Goal: Find specific page/section: Find specific page/section

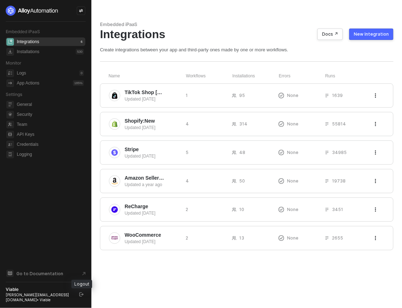
click at [81, 297] on icon "logout" at bounding box center [81, 295] width 4 height 4
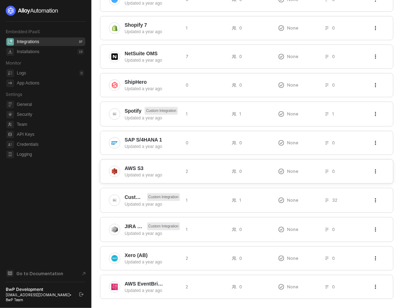
scroll to position [157, 0]
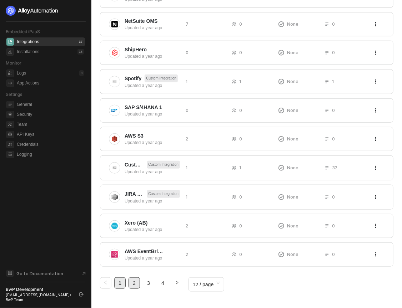
click at [136, 280] on link "2" at bounding box center [134, 283] width 11 height 11
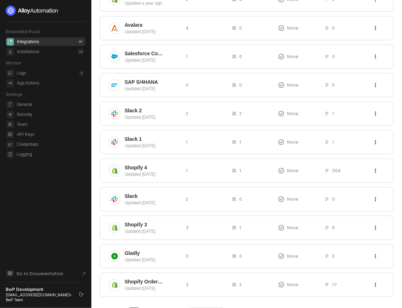
scroll to position [155, 0]
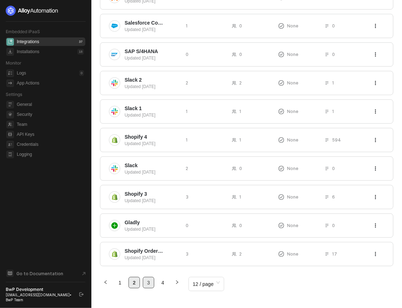
click at [146, 280] on link "3" at bounding box center [148, 283] width 11 height 11
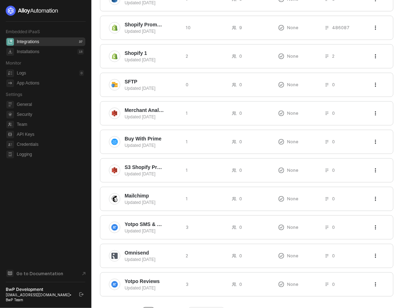
scroll to position [128, 0]
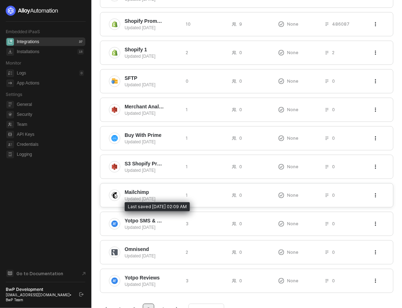
click at [150, 198] on div "Updated [DATE]" at bounding box center [152, 199] width 55 height 6
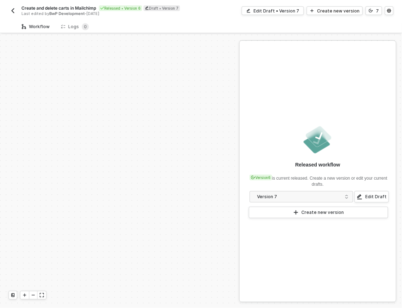
scroll to position [255, 0]
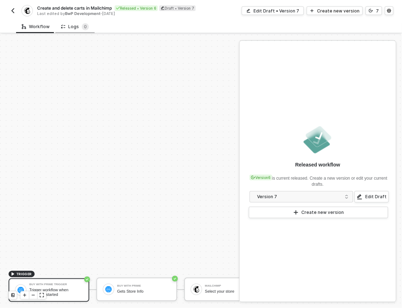
click at [79, 26] on div "Logs 0" at bounding box center [75, 26] width 28 height 7
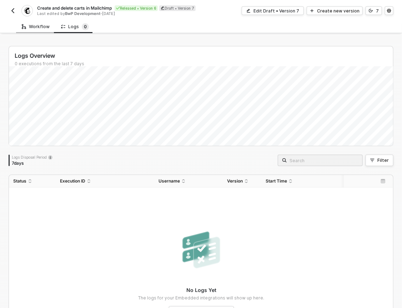
click at [41, 28] on div "Workflow" at bounding box center [36, 27] width 28 height 6
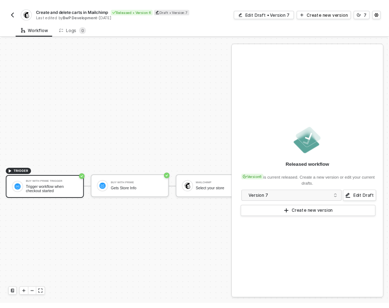
scroll to position [358, 0]
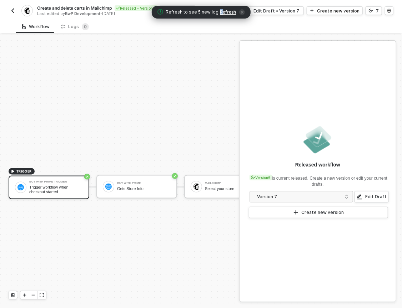
click at [220, 13] on span "Refresh" at bounding box center [228, 12] width 16 height 6
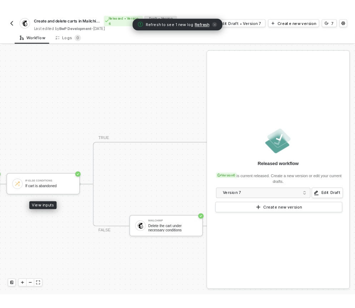
scroll to position [358, 2311]
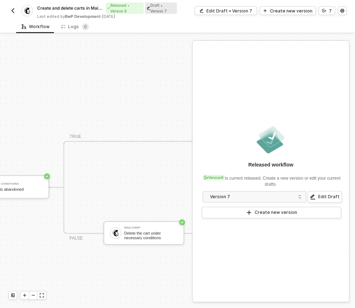
click at [15, 10] on img "button" at bounding box center [13, 11] width 6 height 6
